Goal: Task Accomplishment & Management: Use online tool/utility

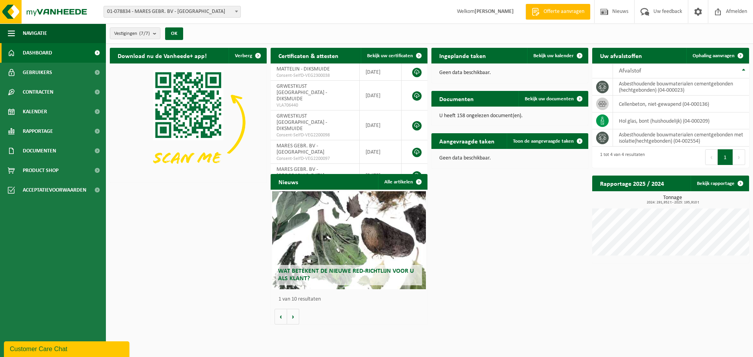
click at [189, 12] on span "01-078834 - MARES GEBR. BV - [GEOGRAPHIC_DATA]" at bounding box center [172, 11] width 136 height 11
click at [295, 34] on div "Vestigingen (7/7) Alles selecteren Alles deselecteren Actieve selecteren MARES …" at bounding box center [429, 34] width 647 height 20
click at [706, 57] on span "Ophaling aanvragen" at bounding box center [714, 55] width 42 height 5
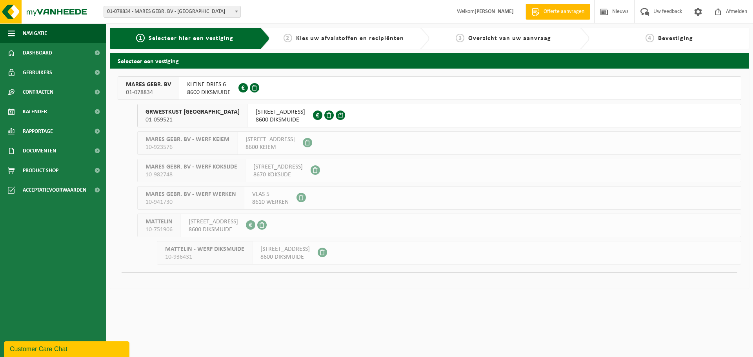
click at [162, 87] on span "MARES GEBR. BV" at bounding box center [148, 85] width 45 height 8
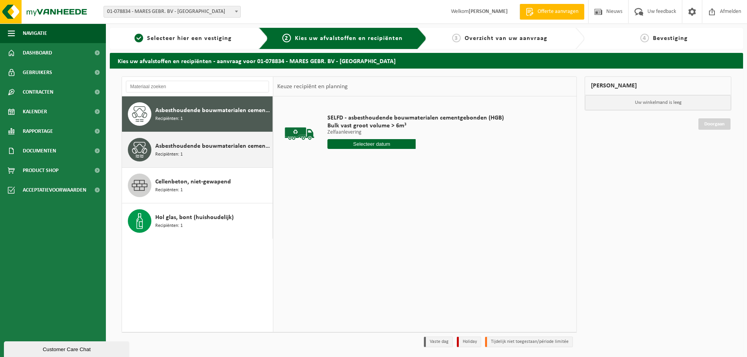
click at [231, 151] on div "Asbesthoudende bouwmaterialen cementgebonden met isolatie(hechtgebonden) Recipi…" at bounding box center [212, 150] width 115 height 24
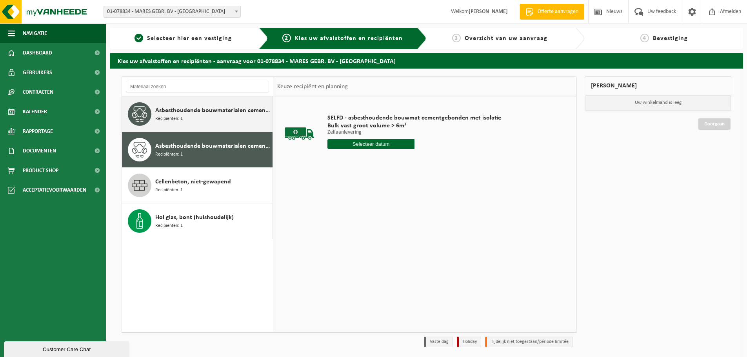
click at [217, 122] on div "Asbesthoudende bouwmaterialen cementgebonden (hechtgebonden) Recipiënten: 1" at bounding box center [212, 114] width 115 height 24
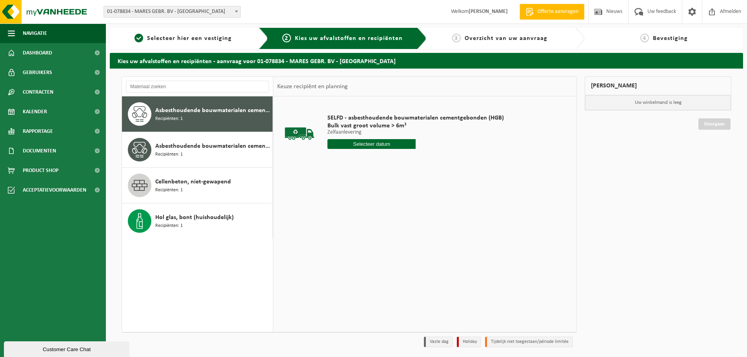
click at [371, 145] on input "text" at bounding box center [371, 144] width 88 height 10
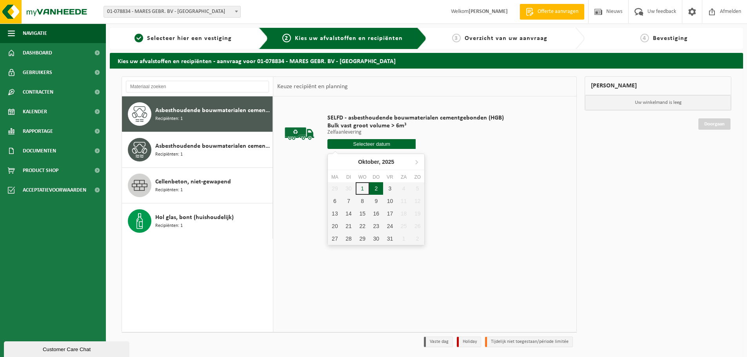
click at [377, 186] on div "2" at bounding box center [376, 188] width 14 height 13
type input "Van 2025-10-02"
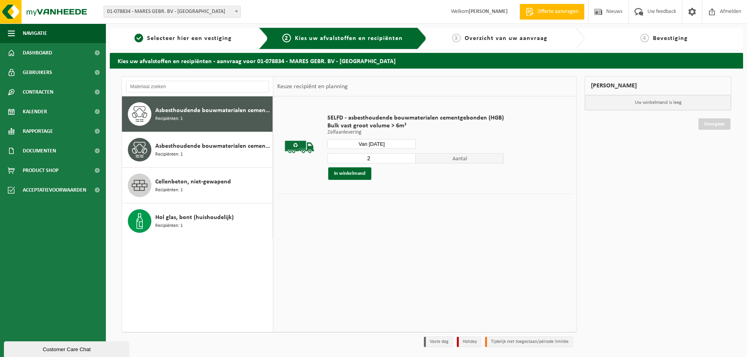
type input "2"
click at [408, 157] on input "2" at bounding box center [371, 158] width 88 height 10
click at [358, 173] on button "In winkelmand" at bounding box center [349, 173] width 43 height 13
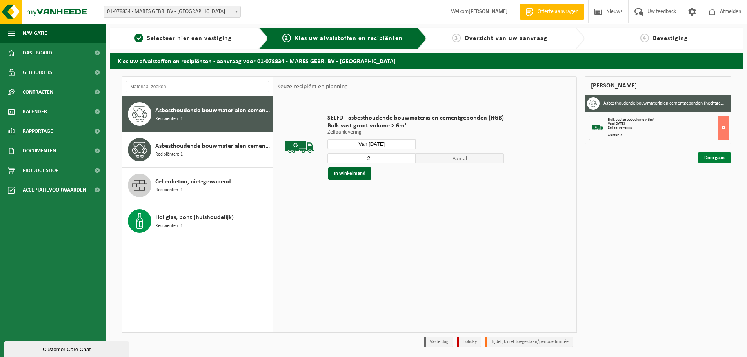
click at [715, 161] on link "Doorgaan" at bounding box center [714, 157] width 32 height 11
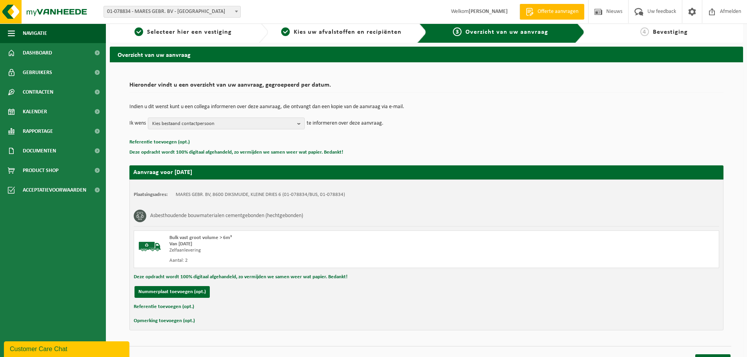
scroll to position [19, 0]
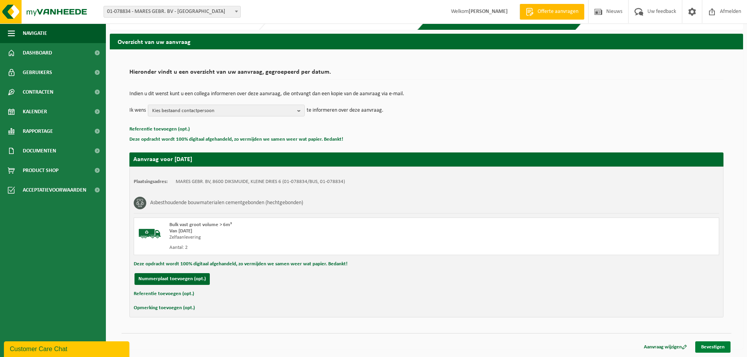
click at [716, 348] on link "Bevestigen" at bounding box center [712, 347] width 35 height 11
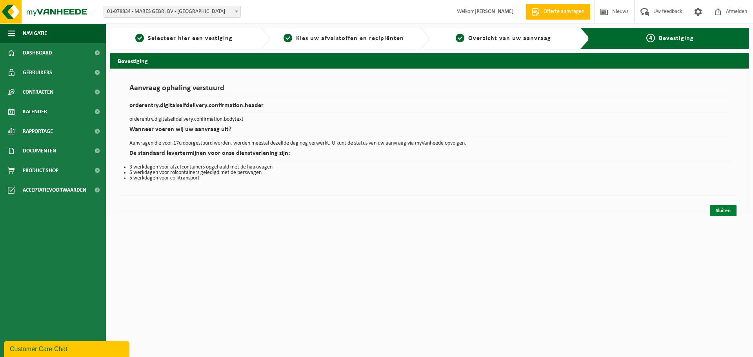
click at [724, 211] on link "Sluiten" at bounding box center [723, 210] width 27 height 11
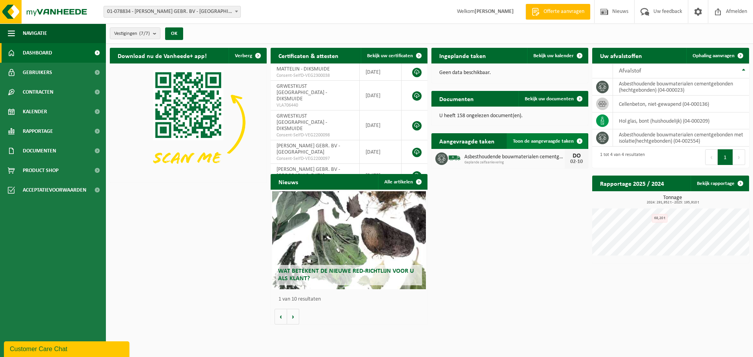
click at [535, 144] on span "Toon de aangevraagde taken" at bounding box center [543, 141] width 61 height 5
